Goal: Transaction & Acquisition: Book appointment/travel/reservation

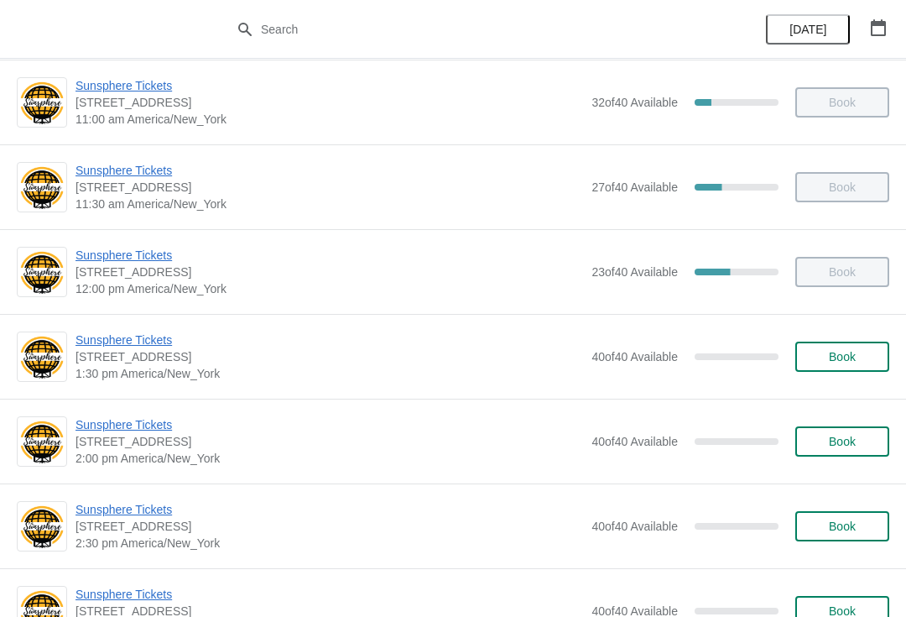
scroll to position [273, 0]
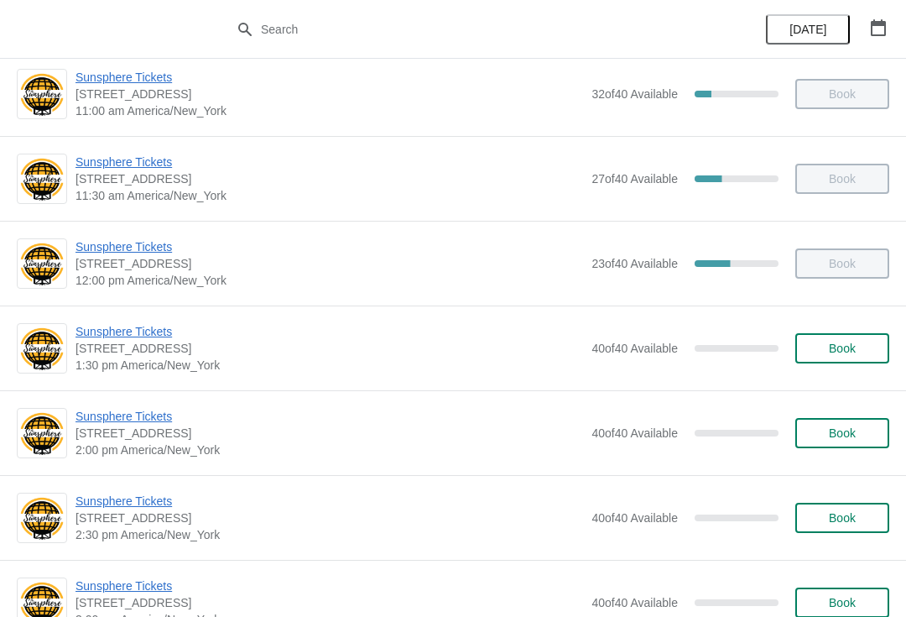
click at [886, 331] on div "Sunsphere Tickets 810 Clinch Avenue, Knoxville, TN, USA 1:30 pm America/New_Yor…" at bounding box center [482, 348] width 814 height 50
click at [863, 358] on button "Book" at bounding box center [842, 348] width 94 height 30
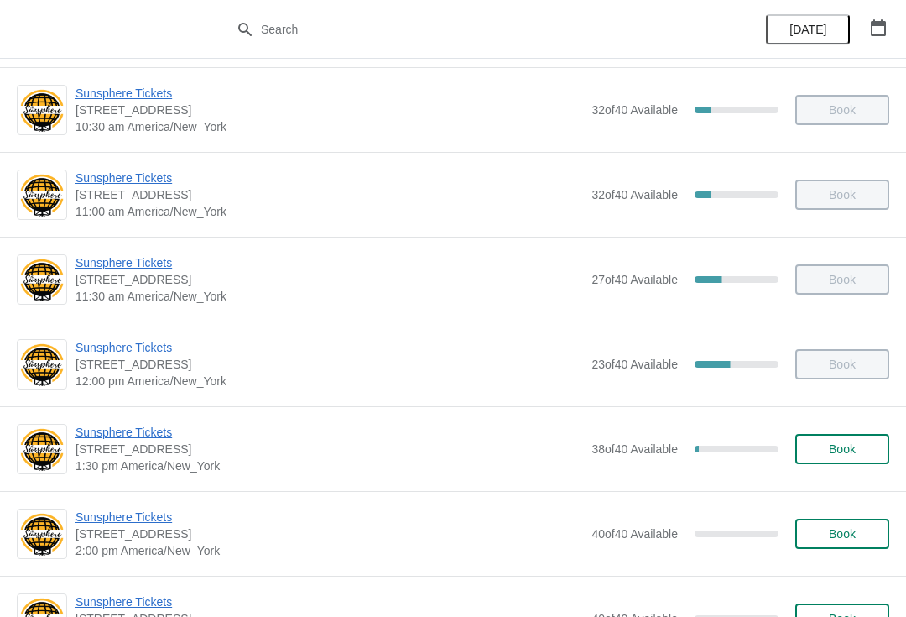
scroll to position [263, 0]
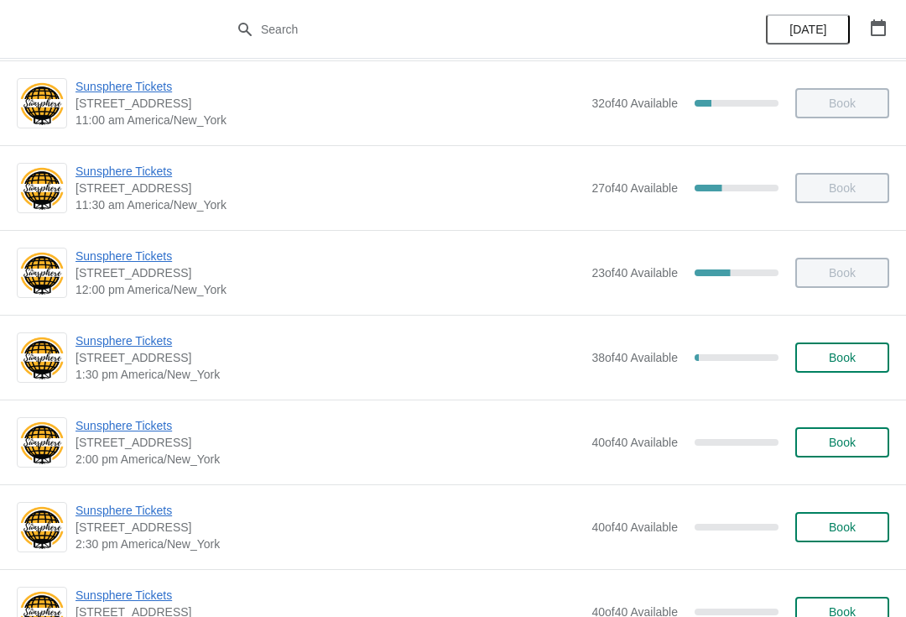
click at [846, 363] on span "Book" at bounding box center [842, 357] width 27 height 13
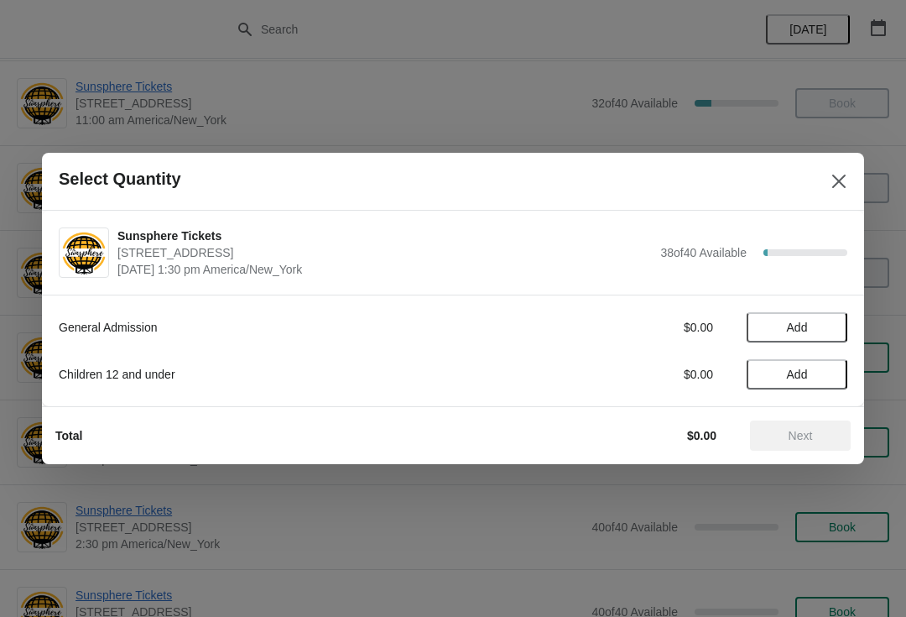
click at [836, 325] on button "Add" at bounding box center [797, 327] width 101 height 30
click at [830, 319] on icon at bounding box center [826, 328] width 18 height 18
click at [833, 320] on icon at bounding box center [826, 328] width 18 height 18
click at [803, 422] on button "Next" at bounding box center [800, 435] width 101 height 30
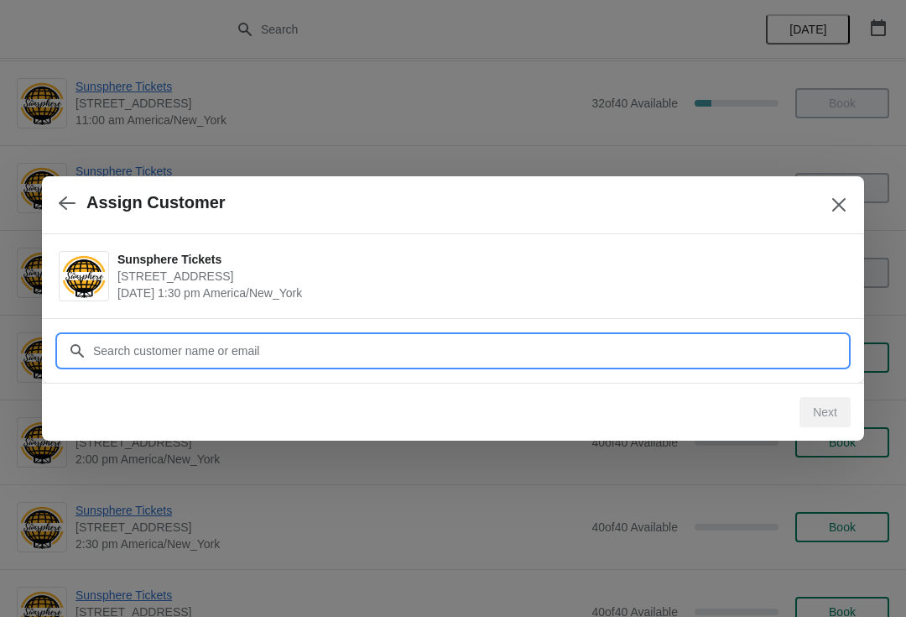
click at [684, 352] on input "Customer" at bounding box center [469, 351] width 755 height 30
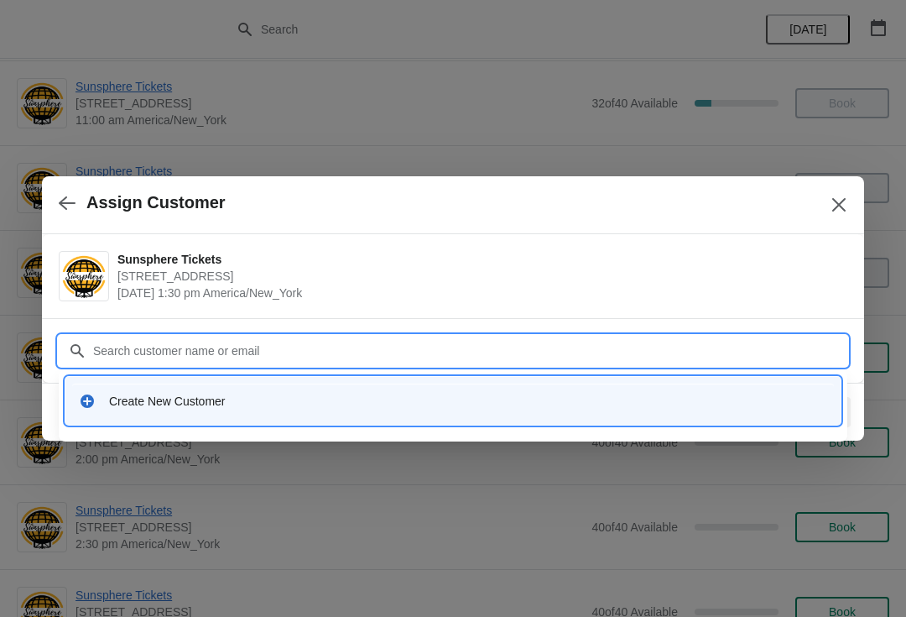
click at [337, 398] on div "Create New Customer" at bounding box center [468, 401] width 718 height 17
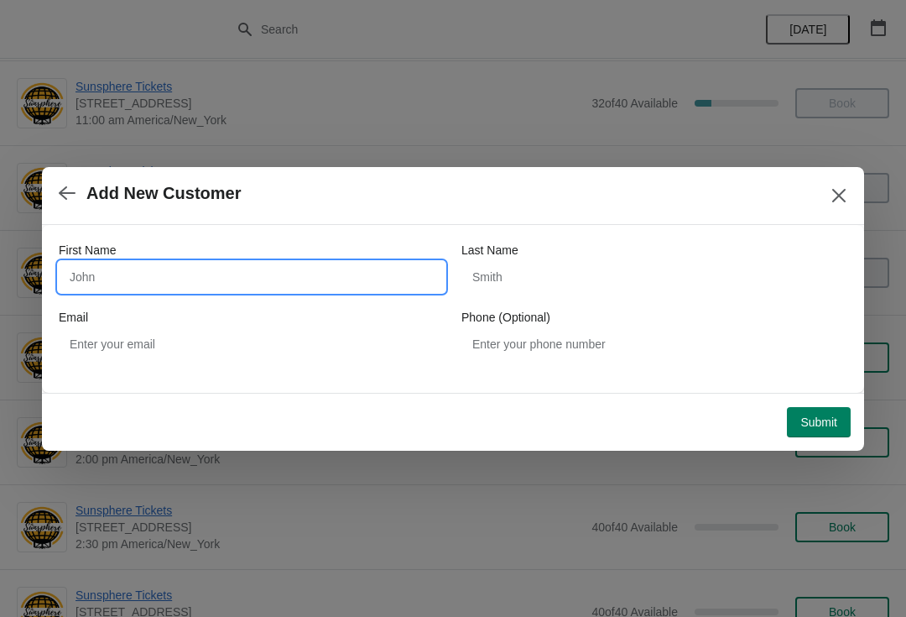
click at [265, 269] on input "First Name" at bounding box center [252, 277] width 386 height 30
type input "W"
click at [815, 407] on button "Submit" at bounding box center [819, 422] width 64 height 30
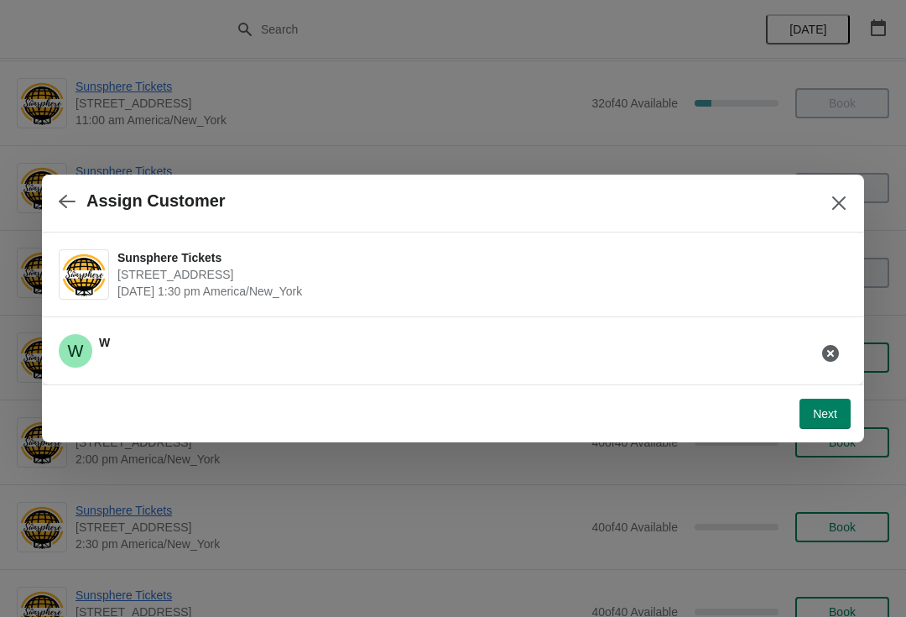
click at [823, 409] on span "Next" at bounding box center [825, 413] width 24 height 13
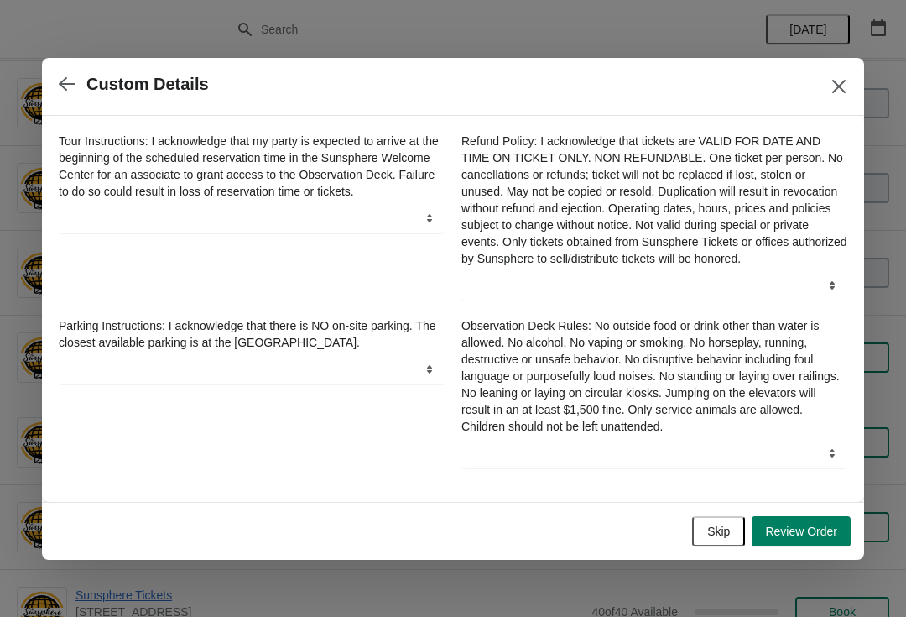
click at [721, 520] on div "Skip Review Order" at bounding box center [450, 527] width 802 height 37
click at [721, 533] on span "Skip" at bounding box center [718, 530] width 23 height 13
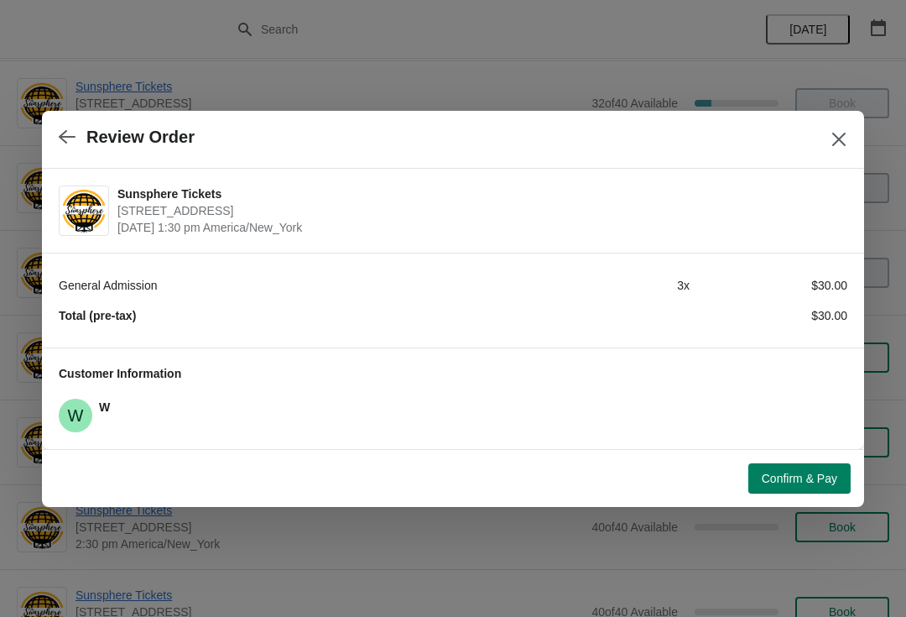
click at [799, 484] on span "Confirm & Pay" at bounding box center [799, 477] width 75 height 13
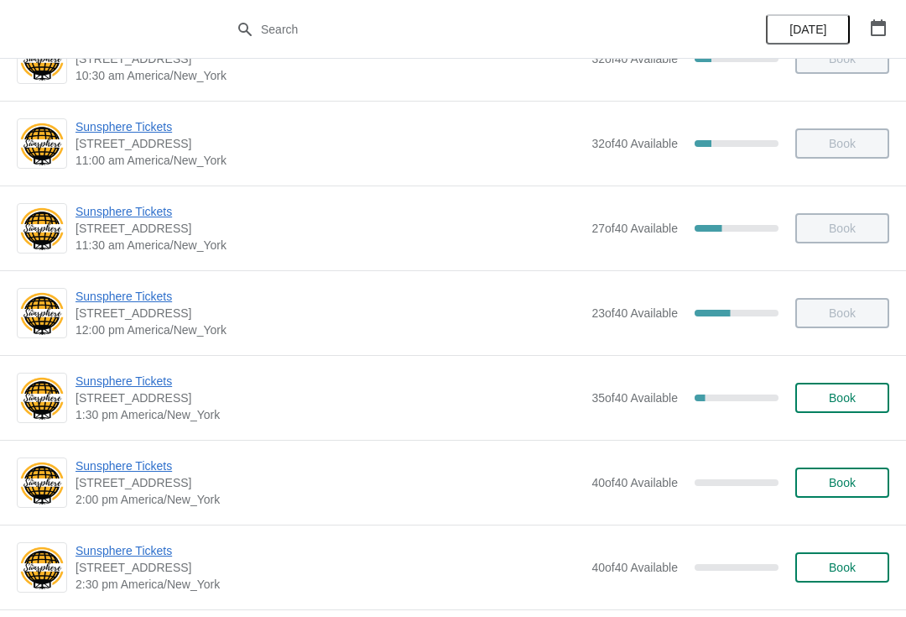
scroll to position [245, 0]
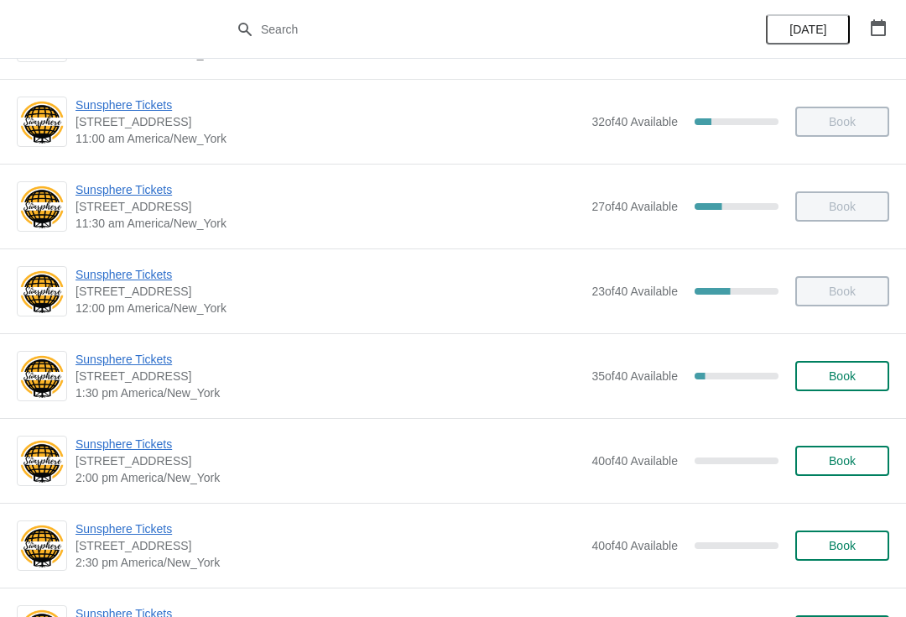
click at [855, 377] on span "Book" at bounding box center [842, 375] width 27 height 13
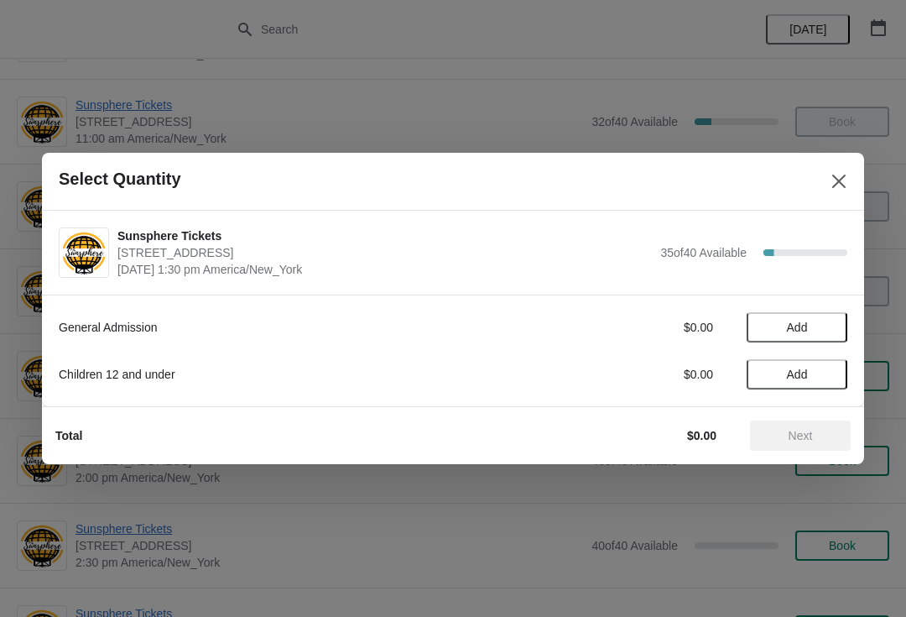
click at [835, 329] on button "Add" at bounding box center [797, 327] width 101 height 30
click at [815, 420] on button "Next" at bounding box center [800, 435] width 101 height 30
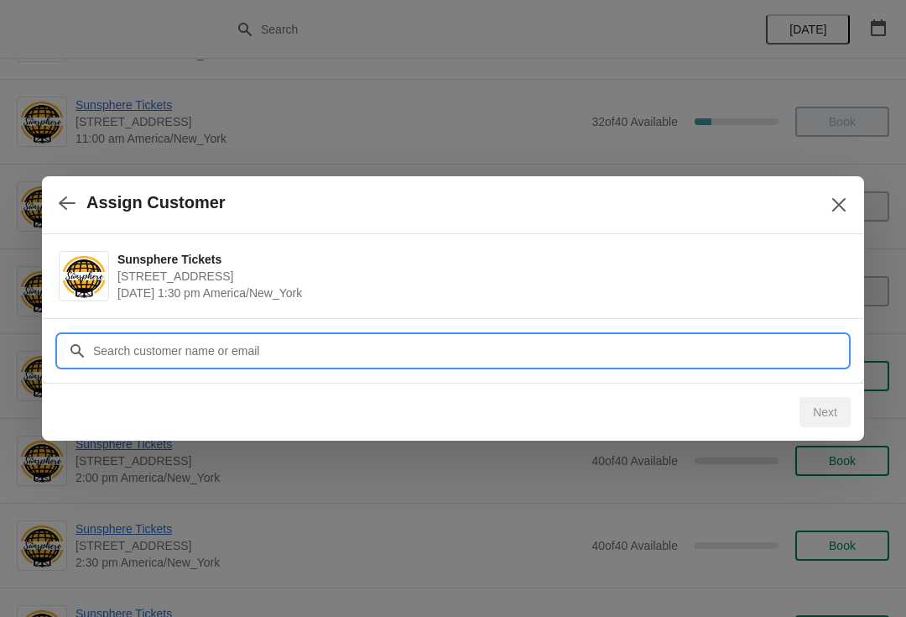
click at [504, 338] on input "Customer" at bounding box center [469, 351] width 755 height 30
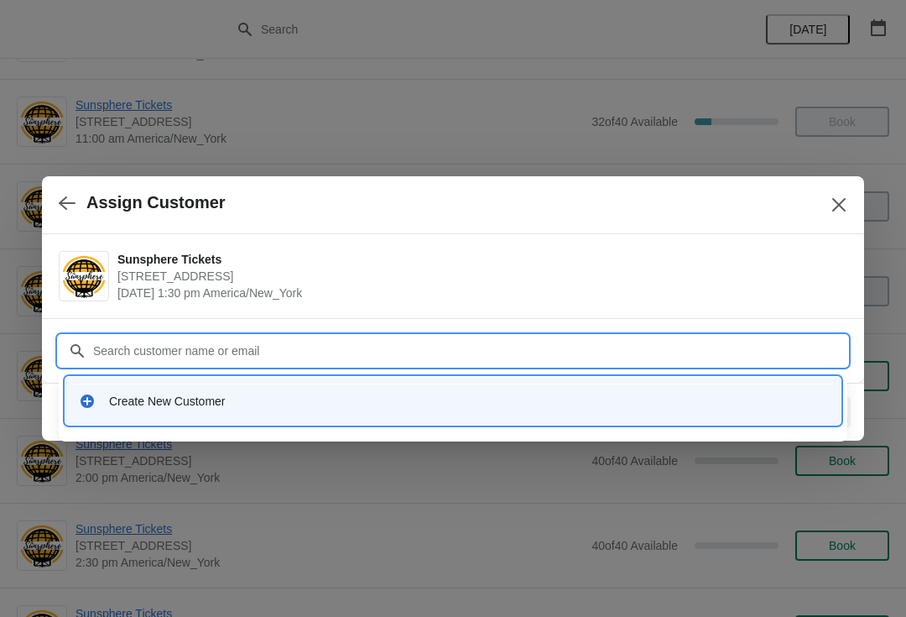
click at [435, 415] on div "Create New Customer" at bounding box center [453, 400] width 762 height 34
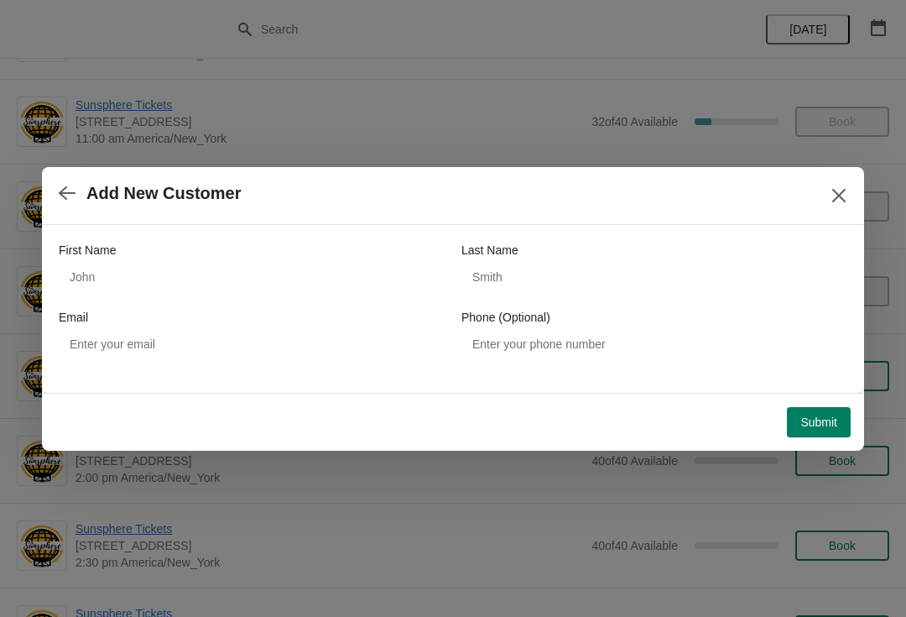
click at [226, 305] on div "First Name Last Name Email Phone (Optional)" at bounding box center [453, 300] width 789 height 117
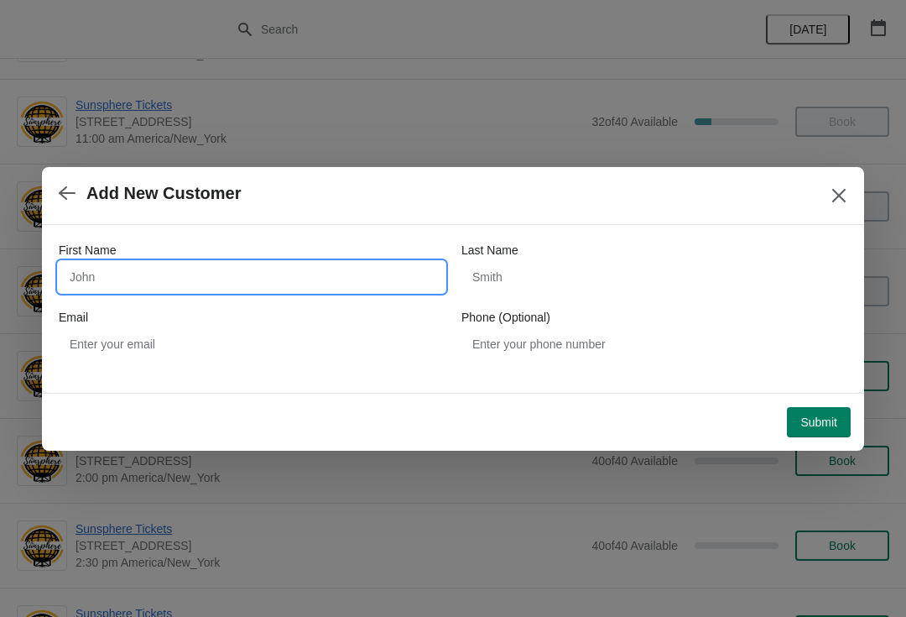
click at [215, 282] on input "First Name" at bounding box center [252, 277] width 386 height 30
type input "W"
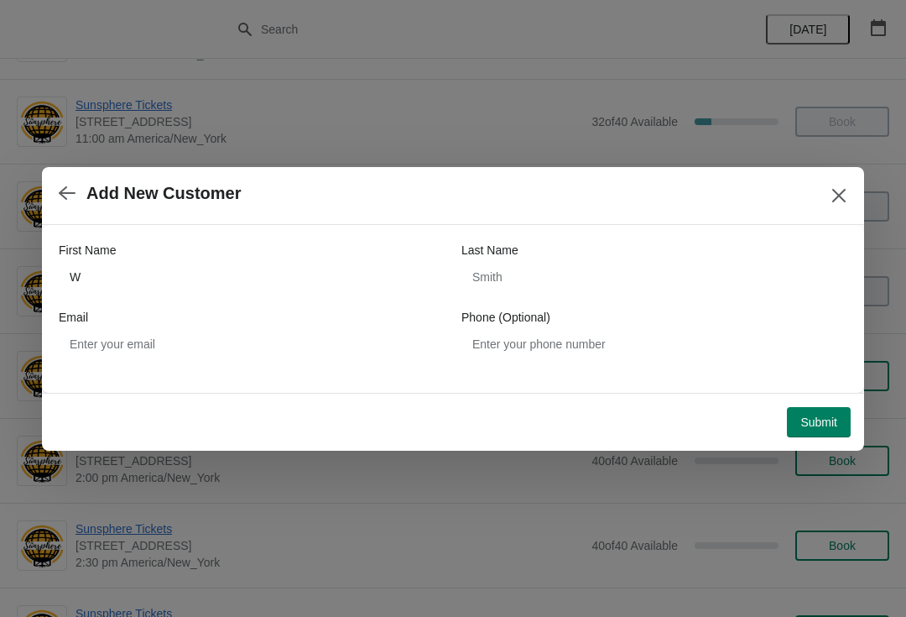
click at [816, 415] on span "Submit" at bounding box center [818, 421] width 37 height 13
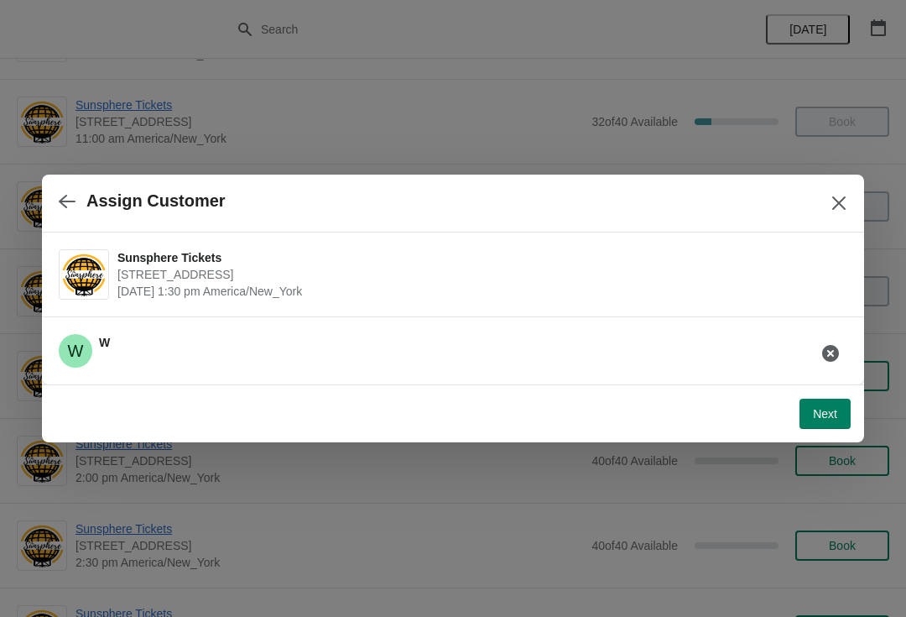
click at [824, 409] on span "Next" at bounding box center [825, 413] width 24 height 13
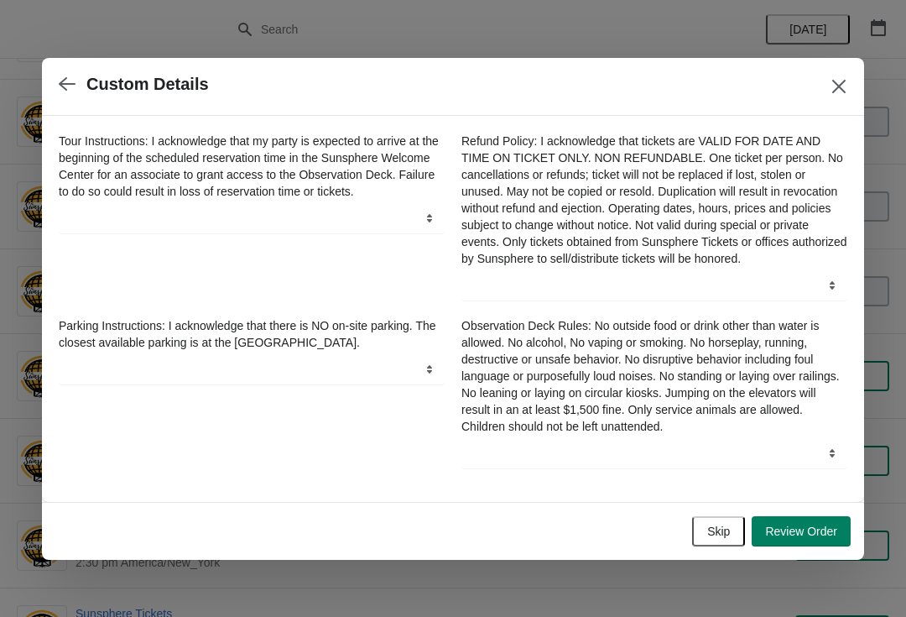
click at [718, 531] on span "Skip" at bounding box center [718, 530] width 23 height 13
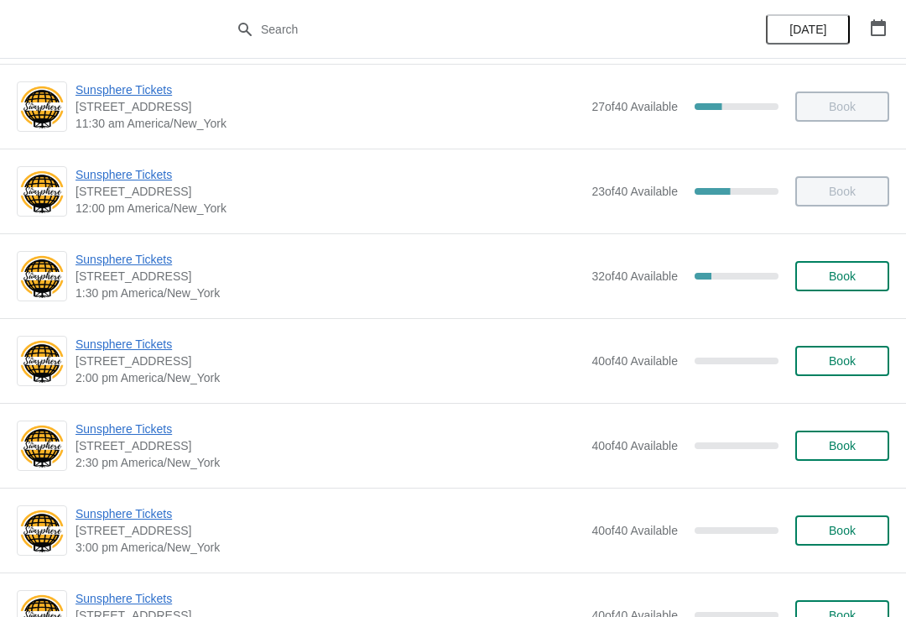
scroll to position [349, 0]
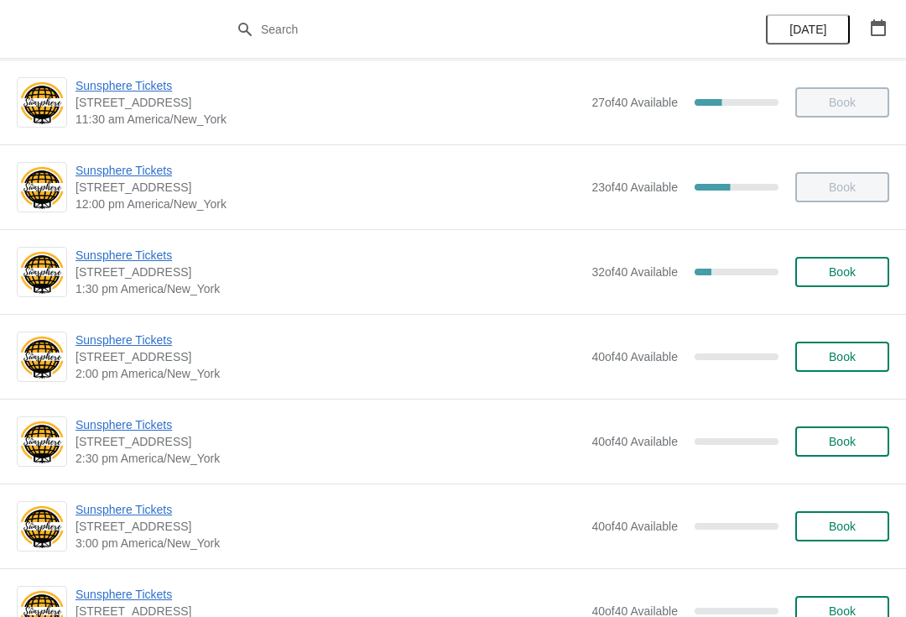
click at [851, 272] on span "Book" at bounding box center [842, 271] width 27 height 13
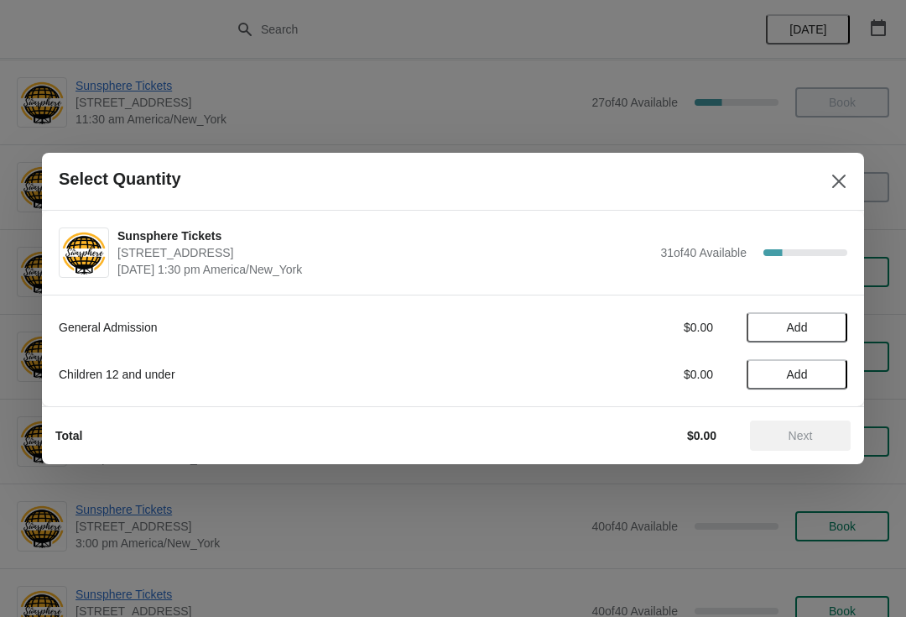
click at [821, 323] on span "Add" at bounding box center [797, 326] width 70 height 13
click at [820, 331] on icon at bounding box center [826, 328] width 18 height 18
click at [783, 445] on button "Next" at bounding box center [800, 435] width 101 height 30
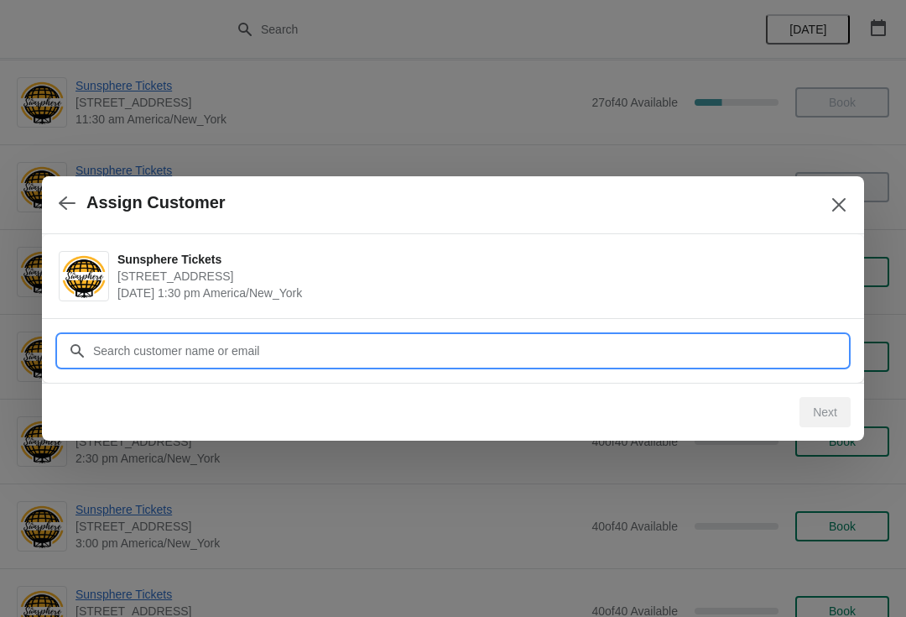
click at [695, 353] on input "Customer" at bounding box center [469, 351] width 755 height 30
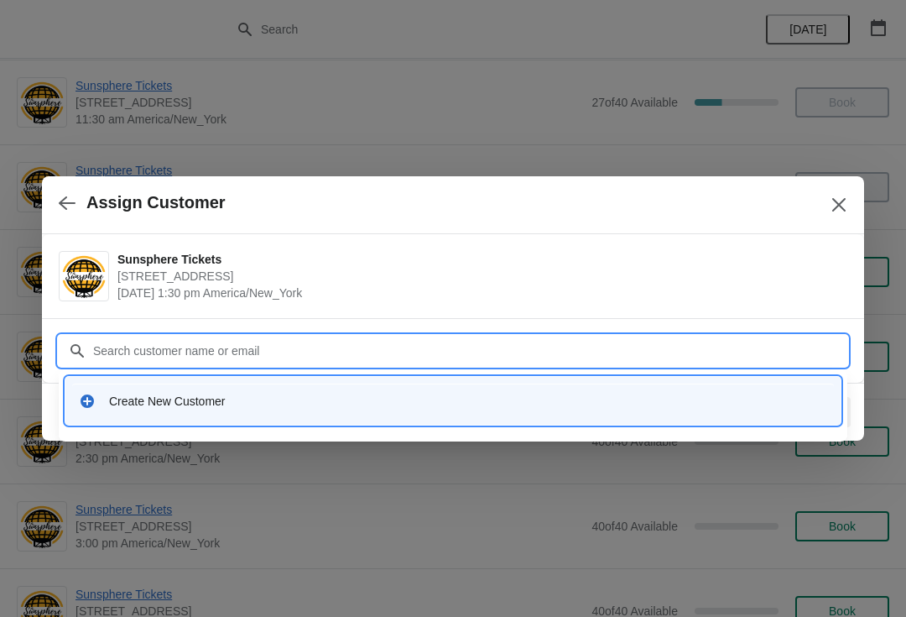
click at [272, 388] on div "Create New Customer" at bounding box center [453, 400] width 762 height 34
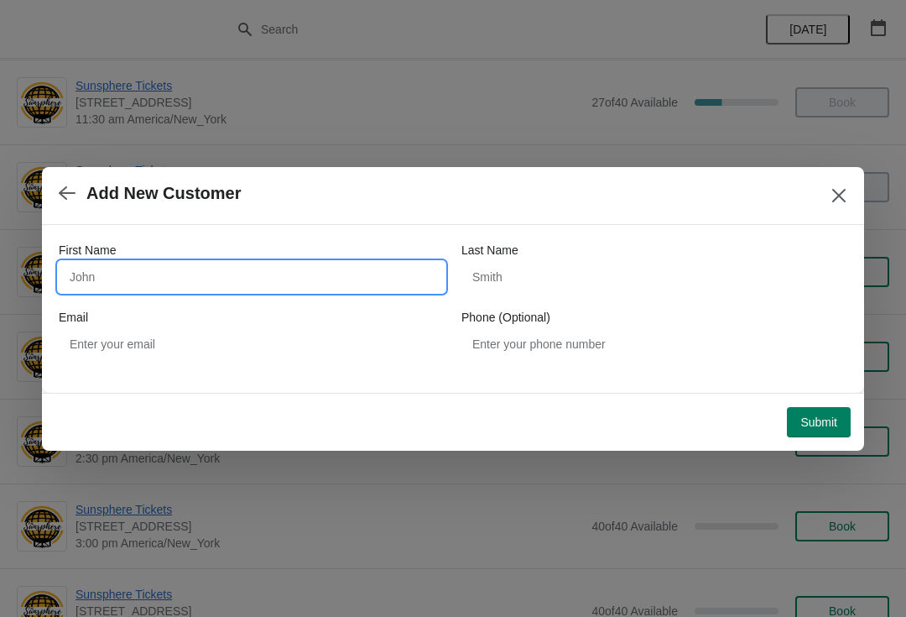
click at [186, 289] on input "First Name" at bounding box center [252, 277] width 386 height 30
type input "W"
click at [819, 400] on div "Submit" at bounding box center [450, 418] width 802 height 37
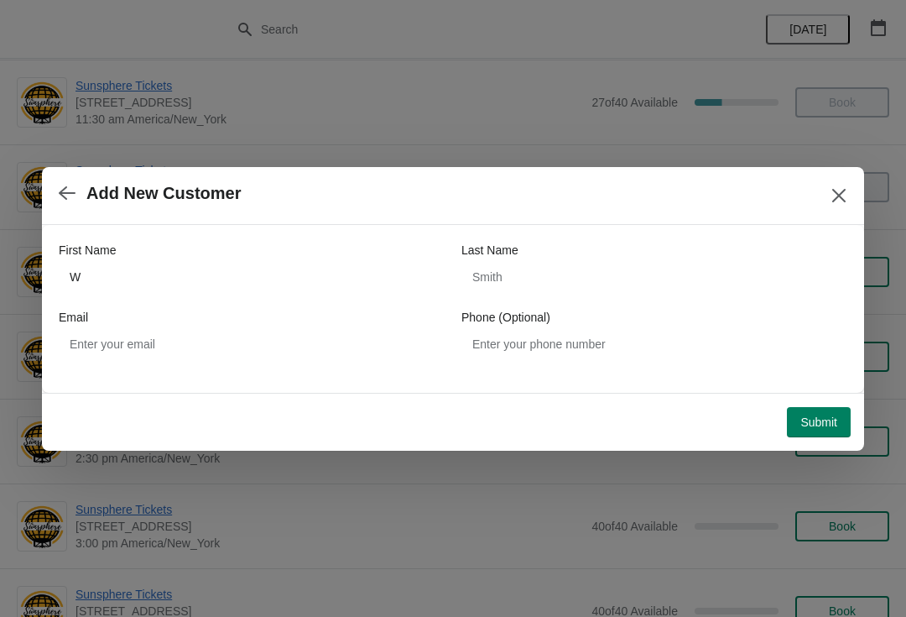
click at [830, 419] on span "Submit" at bounding box center [818, 421] width 37 height 13
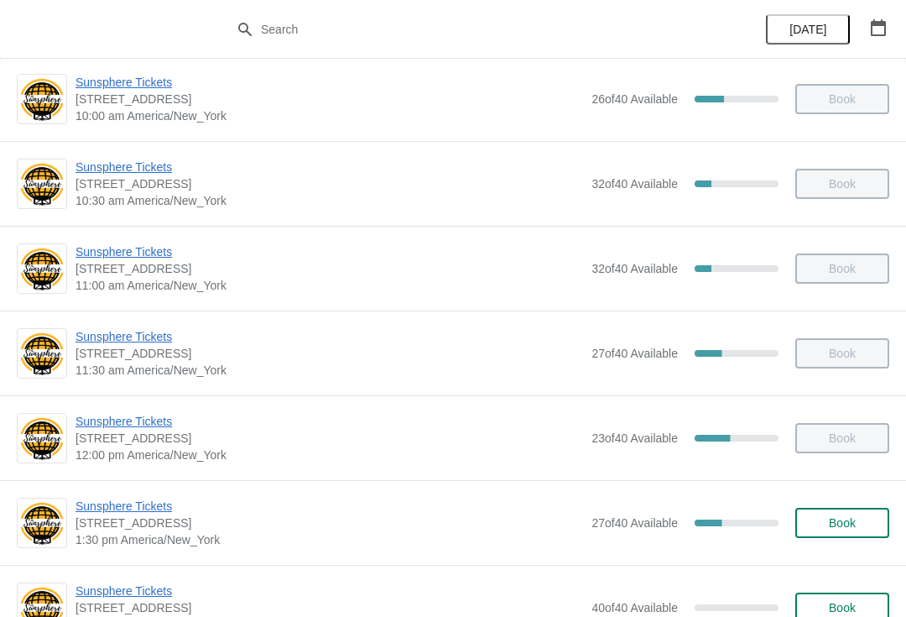
scroll to position [245, 0]
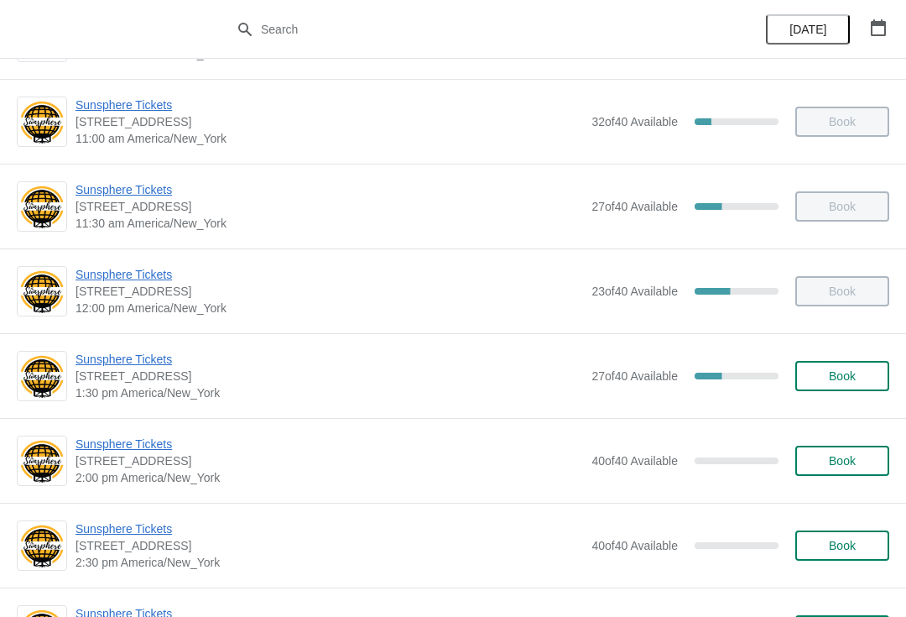
click at [851, 376] on span "Book" at bounding box center [842, 375] width 27 height 13
